Goal: Communication & Community: Answer question/provide support

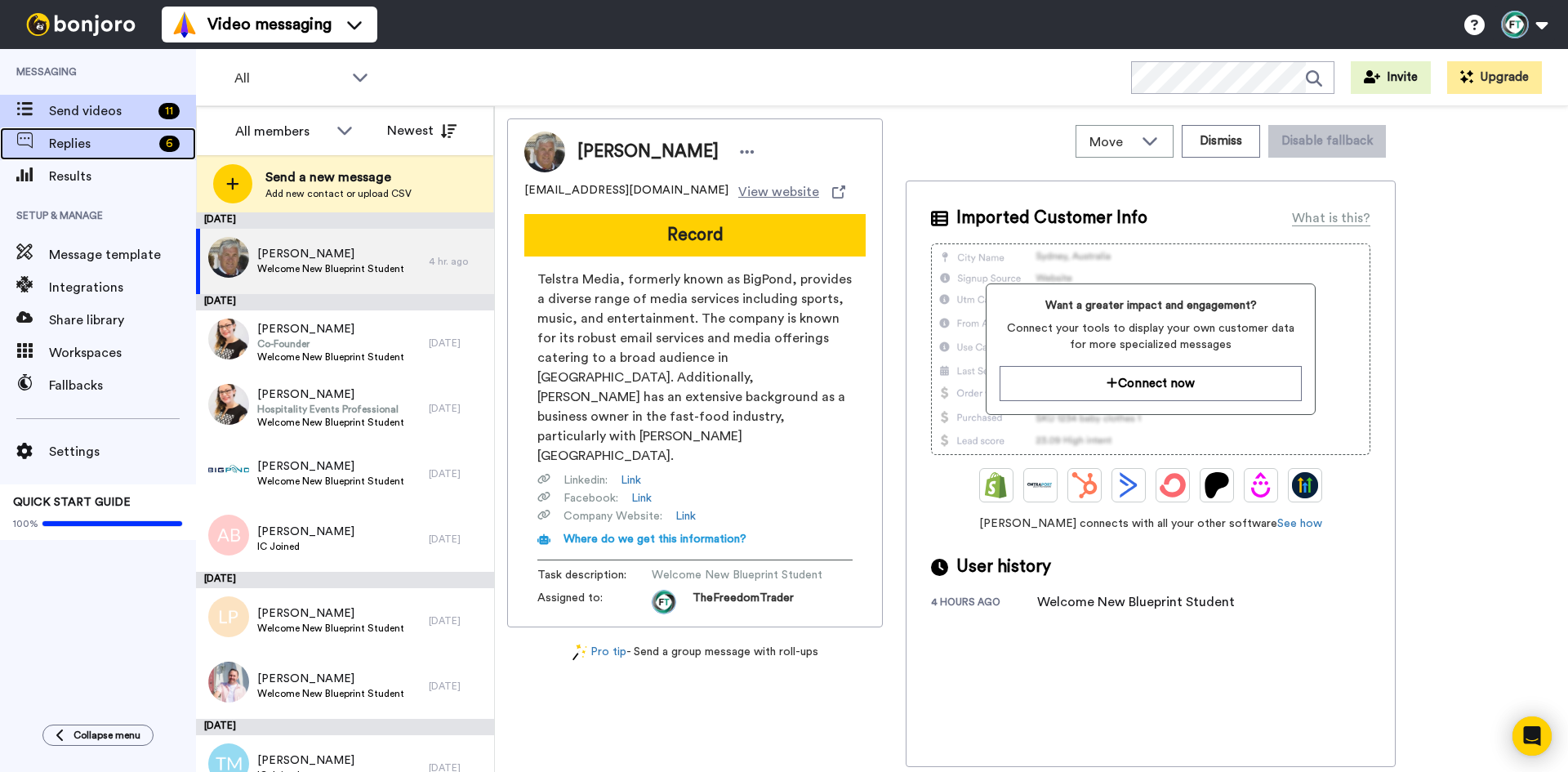
click at [105, 141] on span "Replies" at bounding box center [101, 144] width 104 height 20
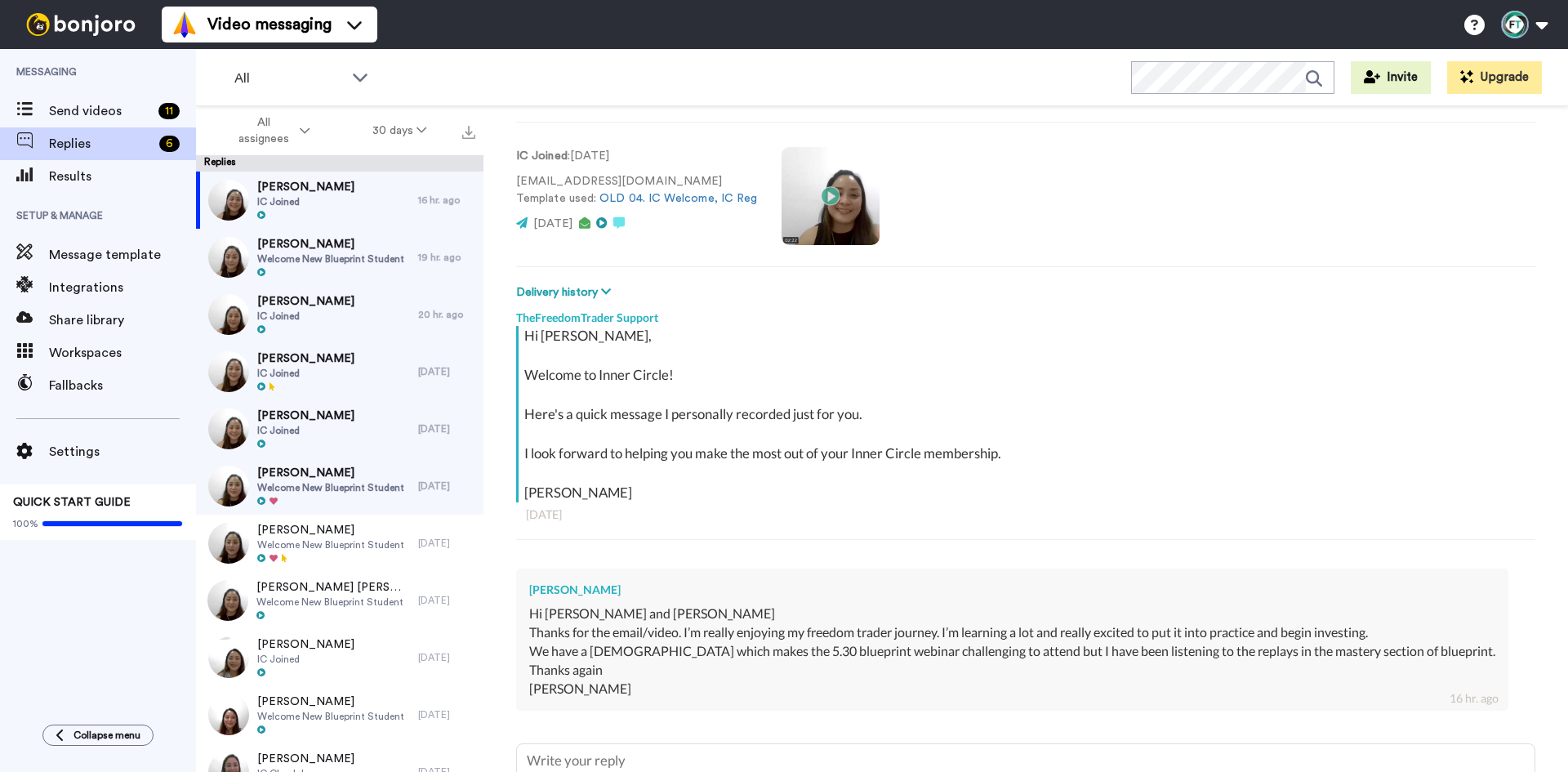
scroll to position [82, 0]
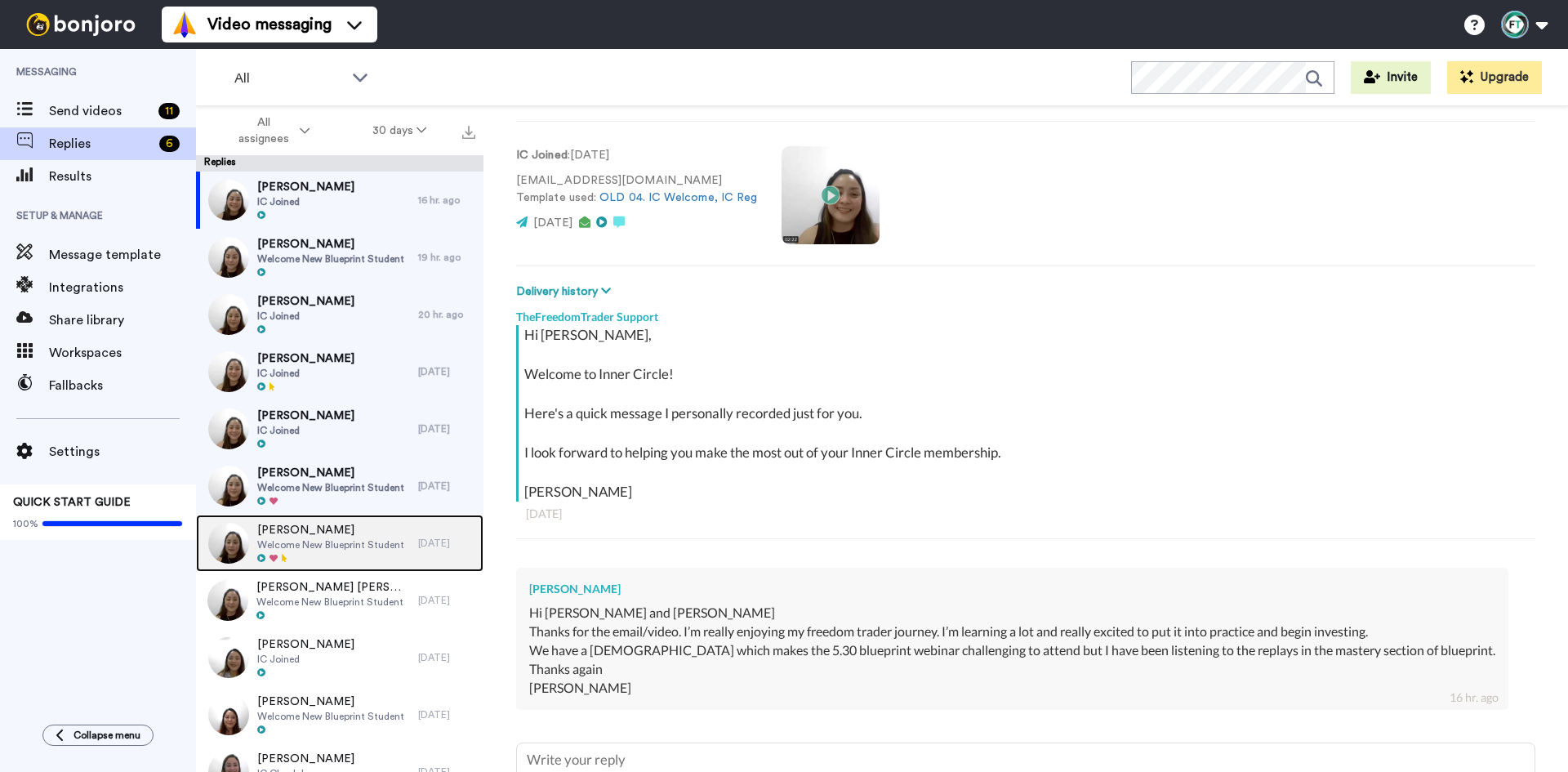
click at [376, 553] on div at bounding box center [331, 559] width 147 height 11
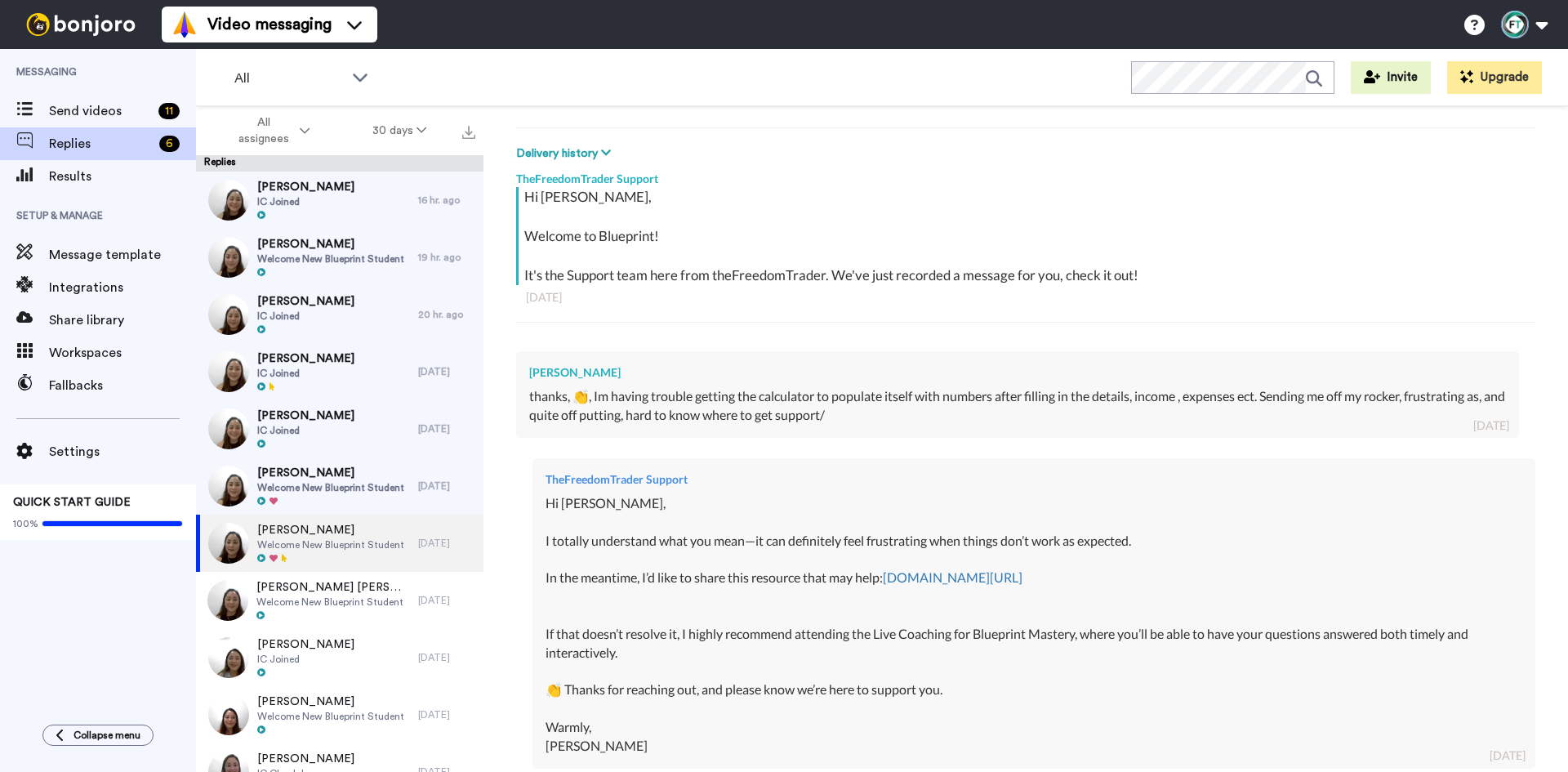
scroll to position [245, 0]
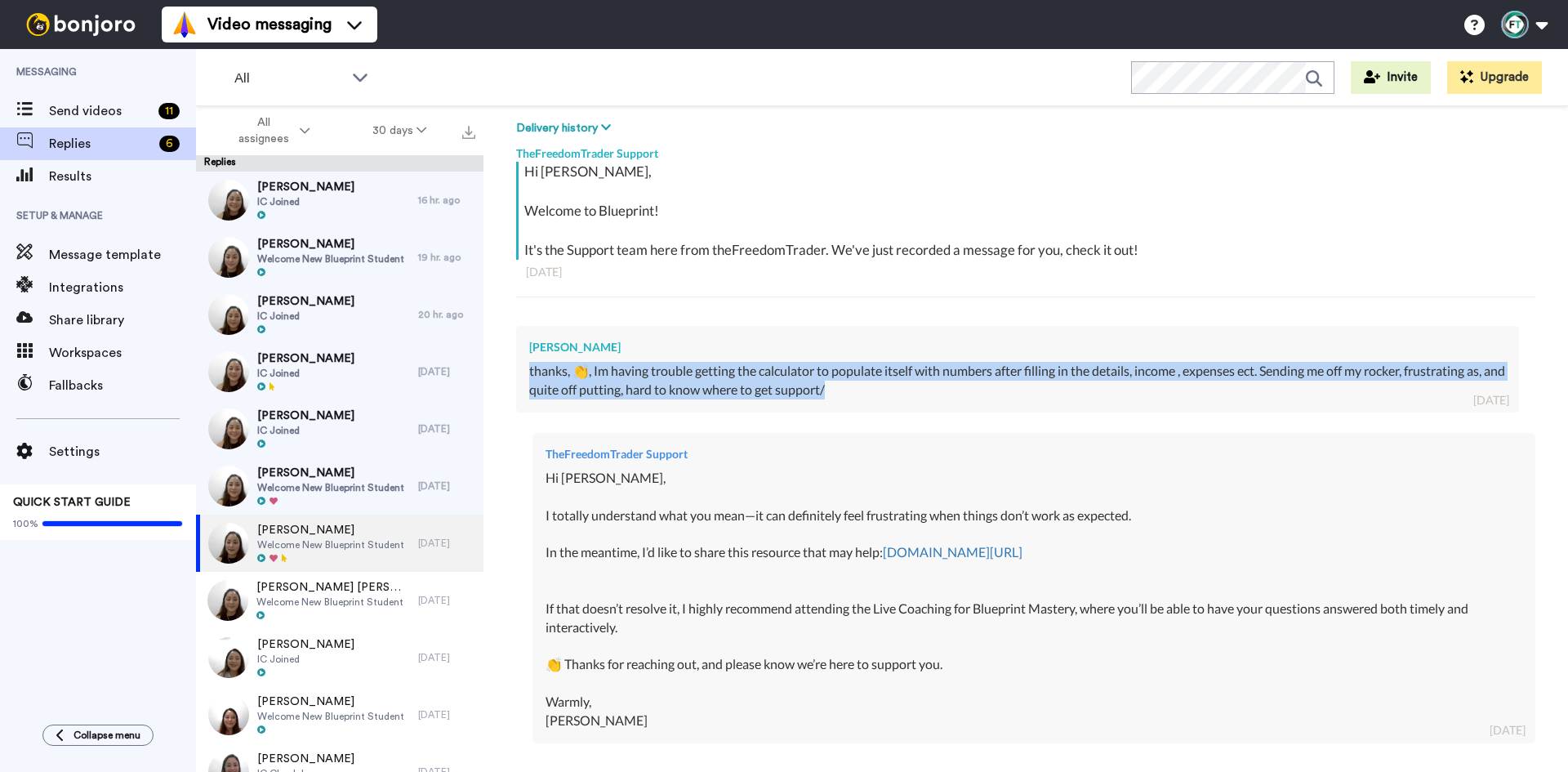
drag, startPoint x: 871, startPoint y: 393, endPoint x: 493, endPoint y: 377, distance: 378.3
click at [493, 377] on div "[PERSON_NAME] Delete Open original Resend Welcome New Blueprint Student : [DATE…" at bounding box center [1026, 468] width 1084 height 724
copy div "thanks, 👏, Im having trouble getting the calculator to populate itself with num…"
drag, startPoint x: 617, startPoint y: 338, endPoint x: 484, endPoint y: 338, distance: 133.0
click at [484, 338] on div "[PERSON_NAME] Delete Open original Resend Welcome New Blueprint Student : [DATE…" at bounding box center [1026, 468] width 1084 height 724
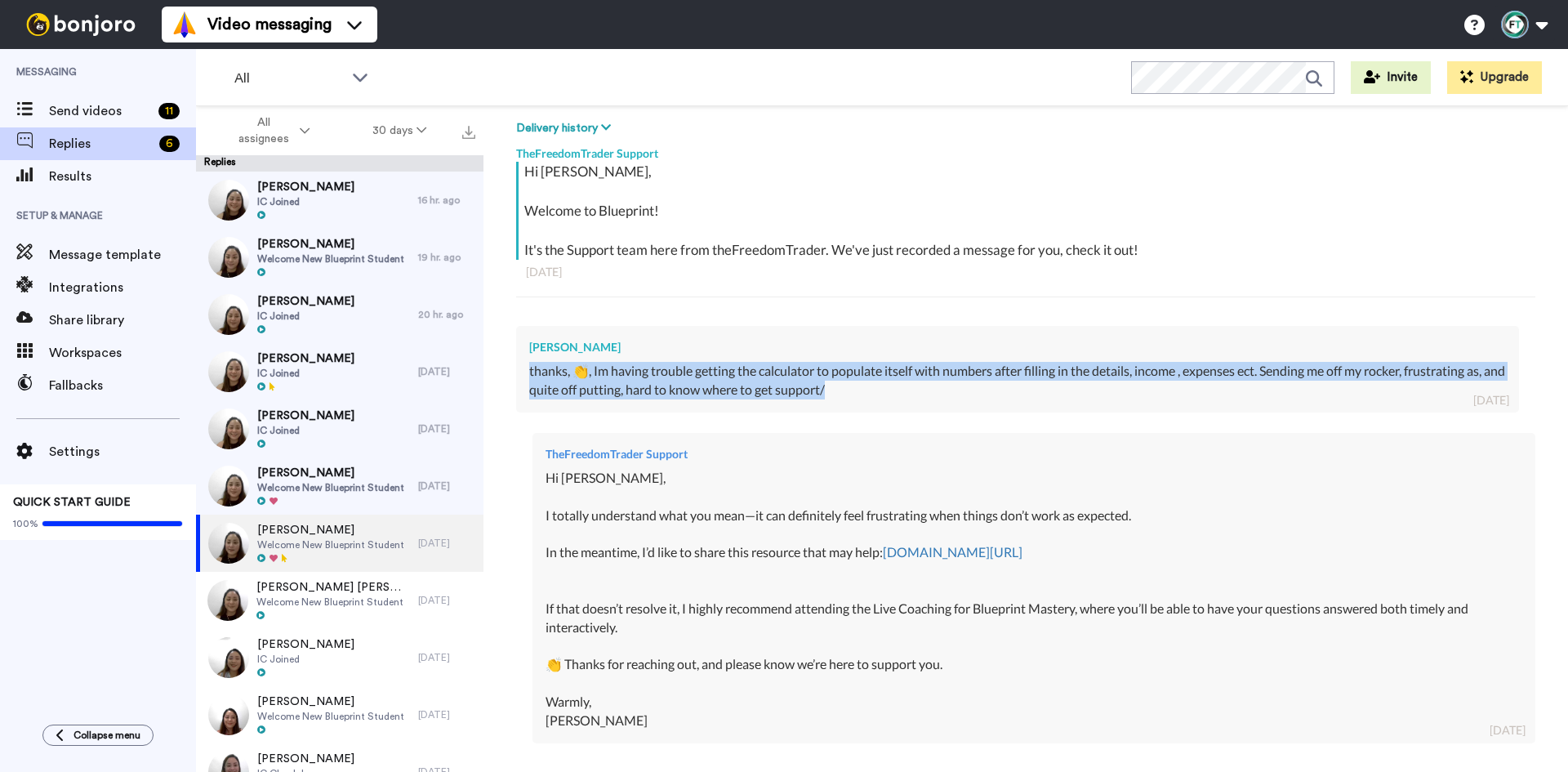
copy div "[PERSON_NAME]"
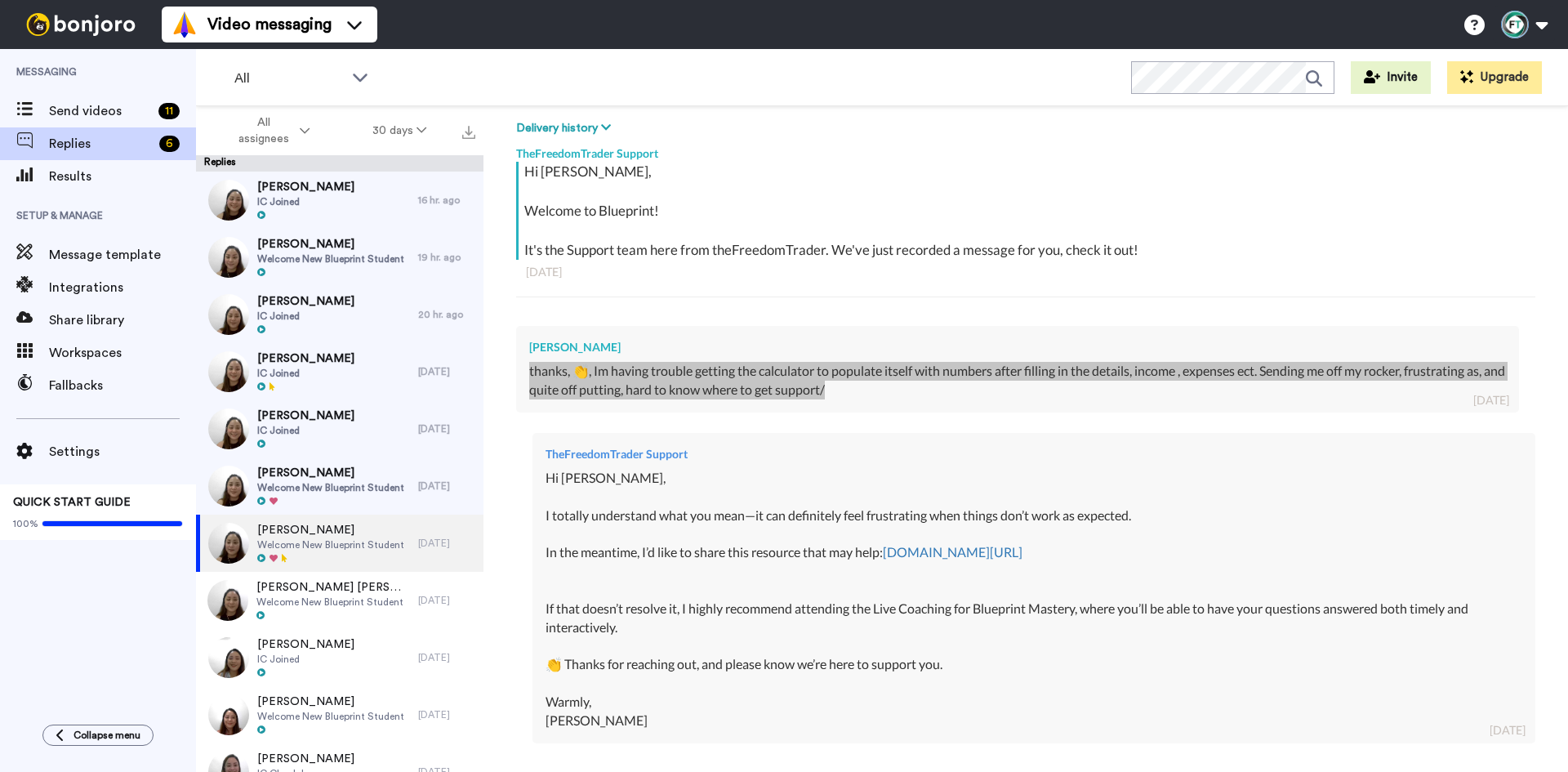
type textarea "x"
